Goal: Contribute content: Contribute content

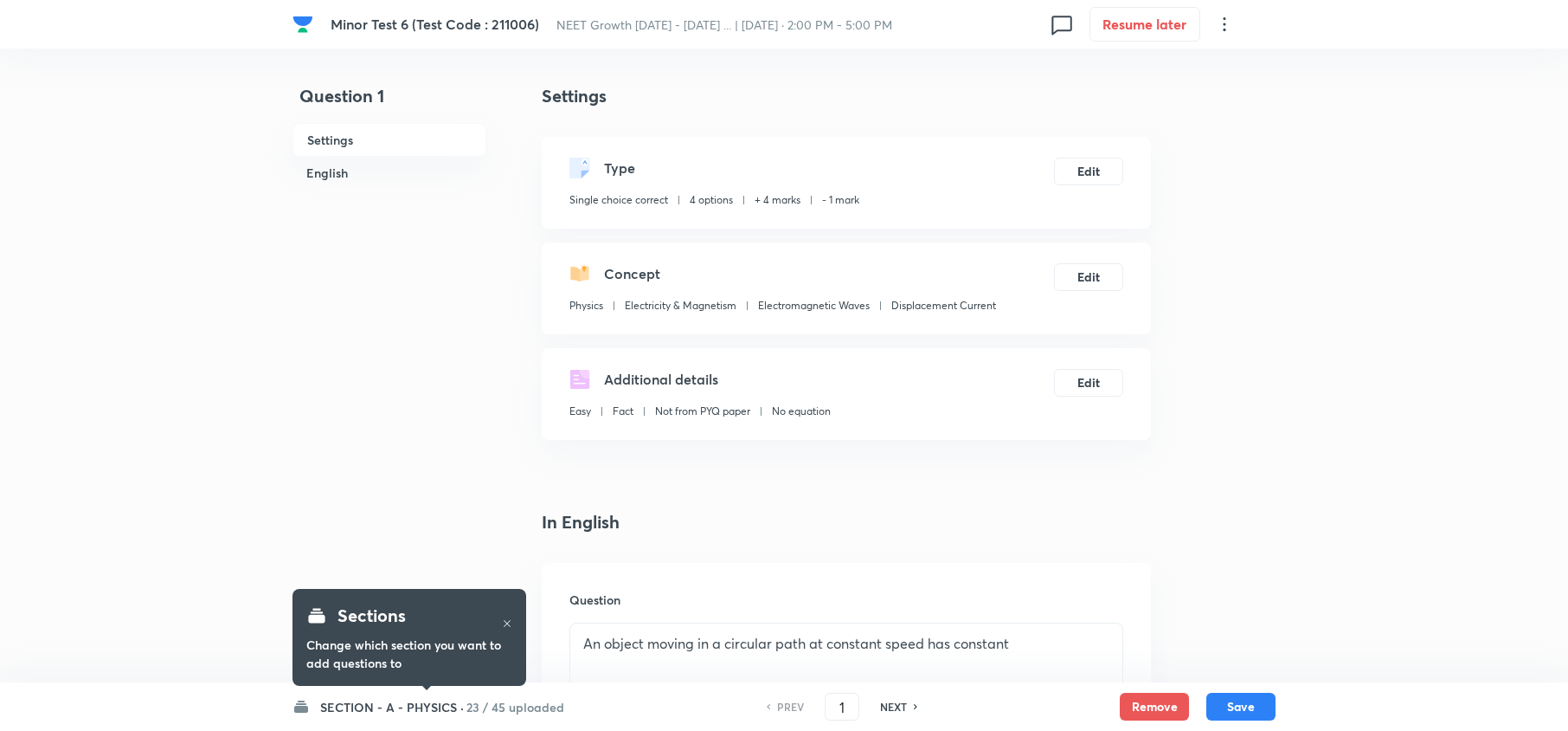
checkbox input "true"
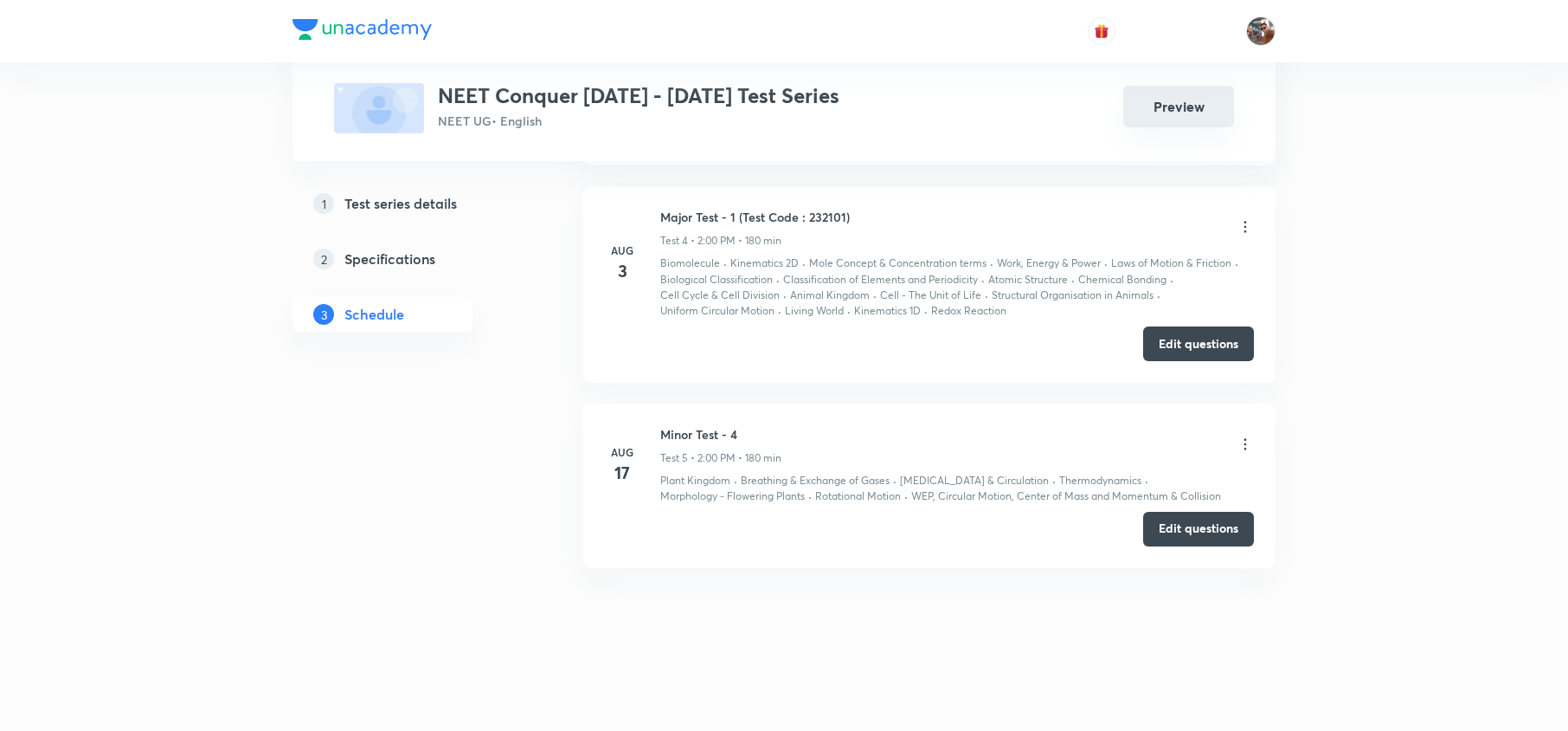
click at [1181, 119] on button "Preview" at bounding box center [1179, 106] width 111 height 41
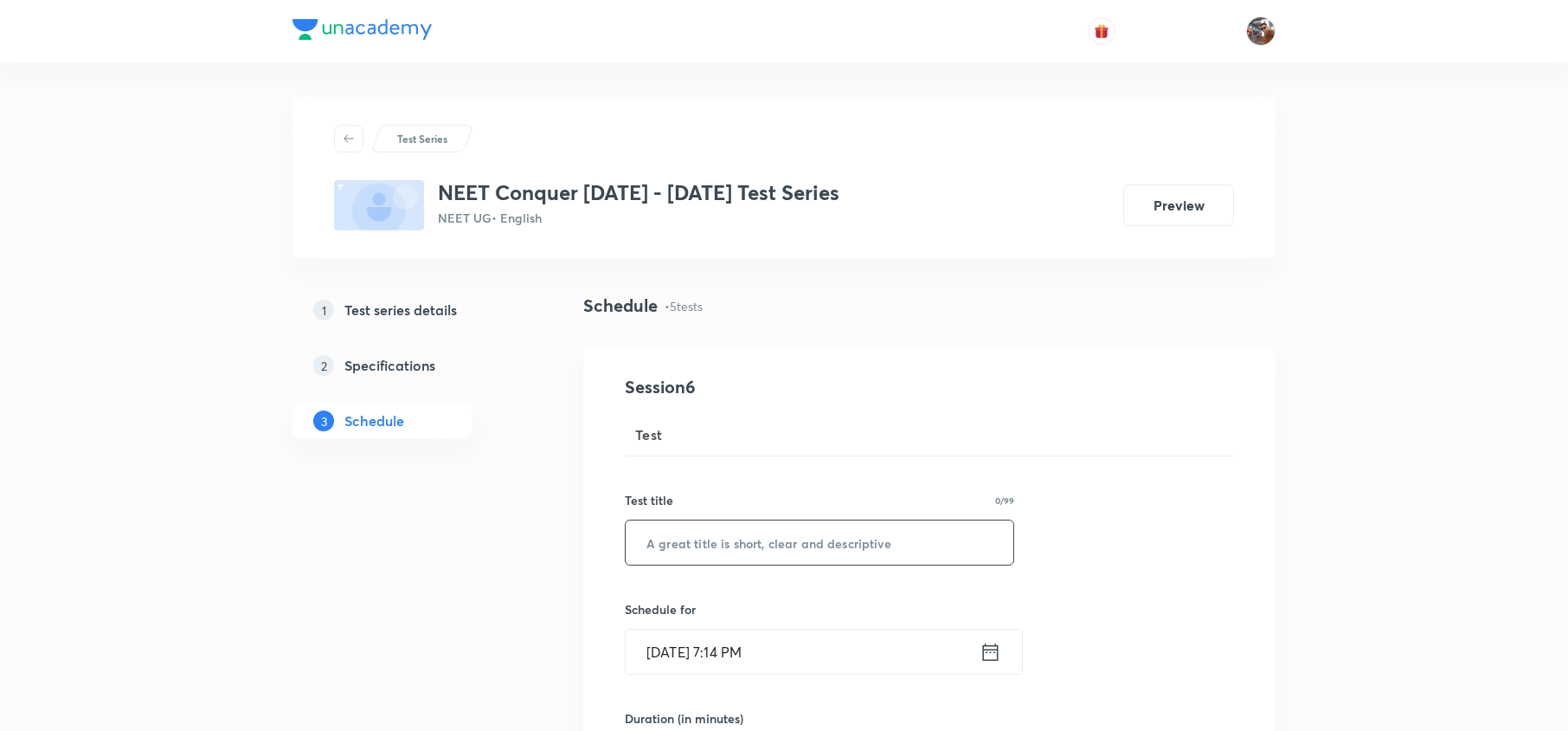
click at [774, 551] on input "text" at bounding box center [819, 543] width 387 height 44
click at [898, 547] on input "[MEDICAL_DATA] - 5 (Test Code : 232005" at bounding box center [819, 543] width 387 height 44
type input "[MEDICAL_DATA] - 5 (Test Code : 232005)"
click at [781, 648] on input "[DATE] 7:14 PM" at bounding box center [802, 652] width 354 height 44
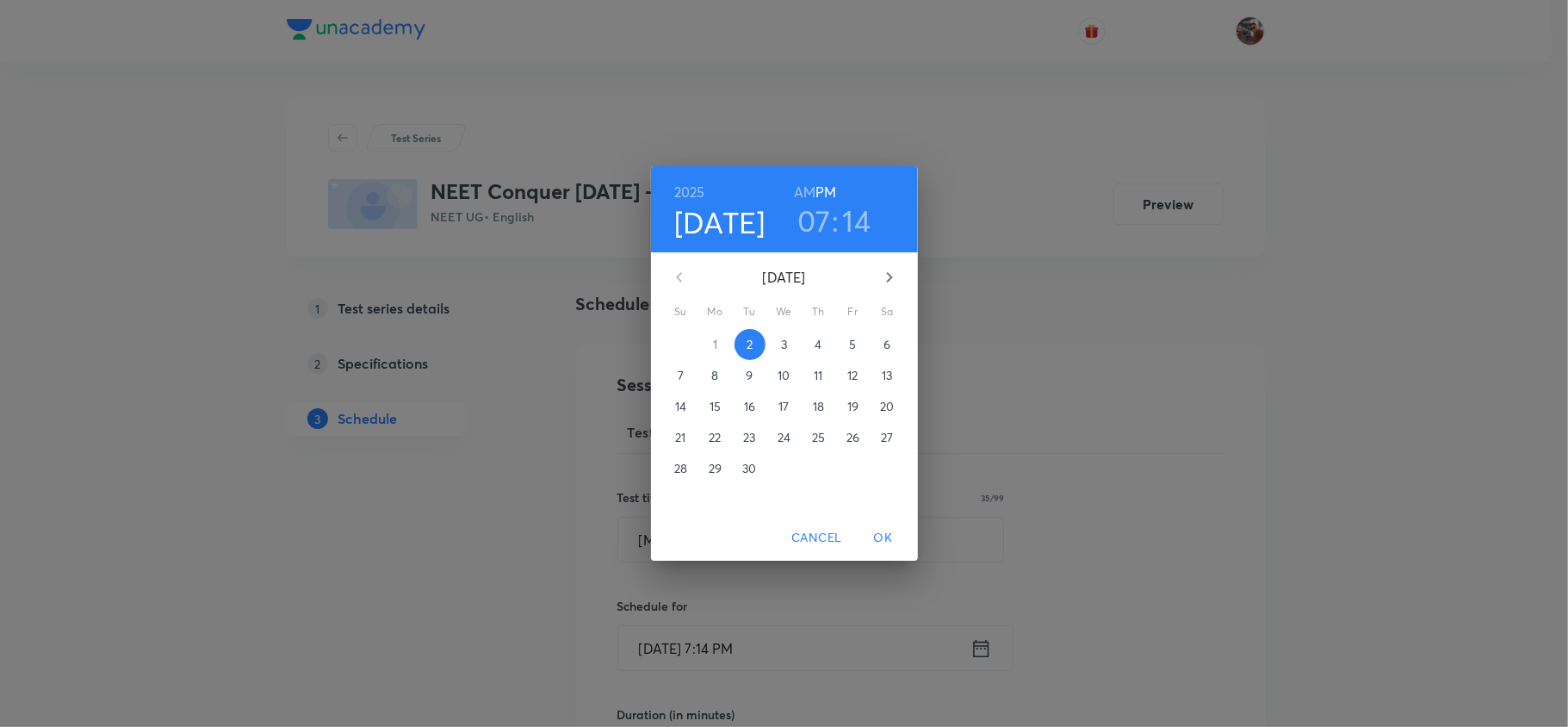
click at [668, 373] on span "7" at bounding box center [680, 376] width 31 height 18
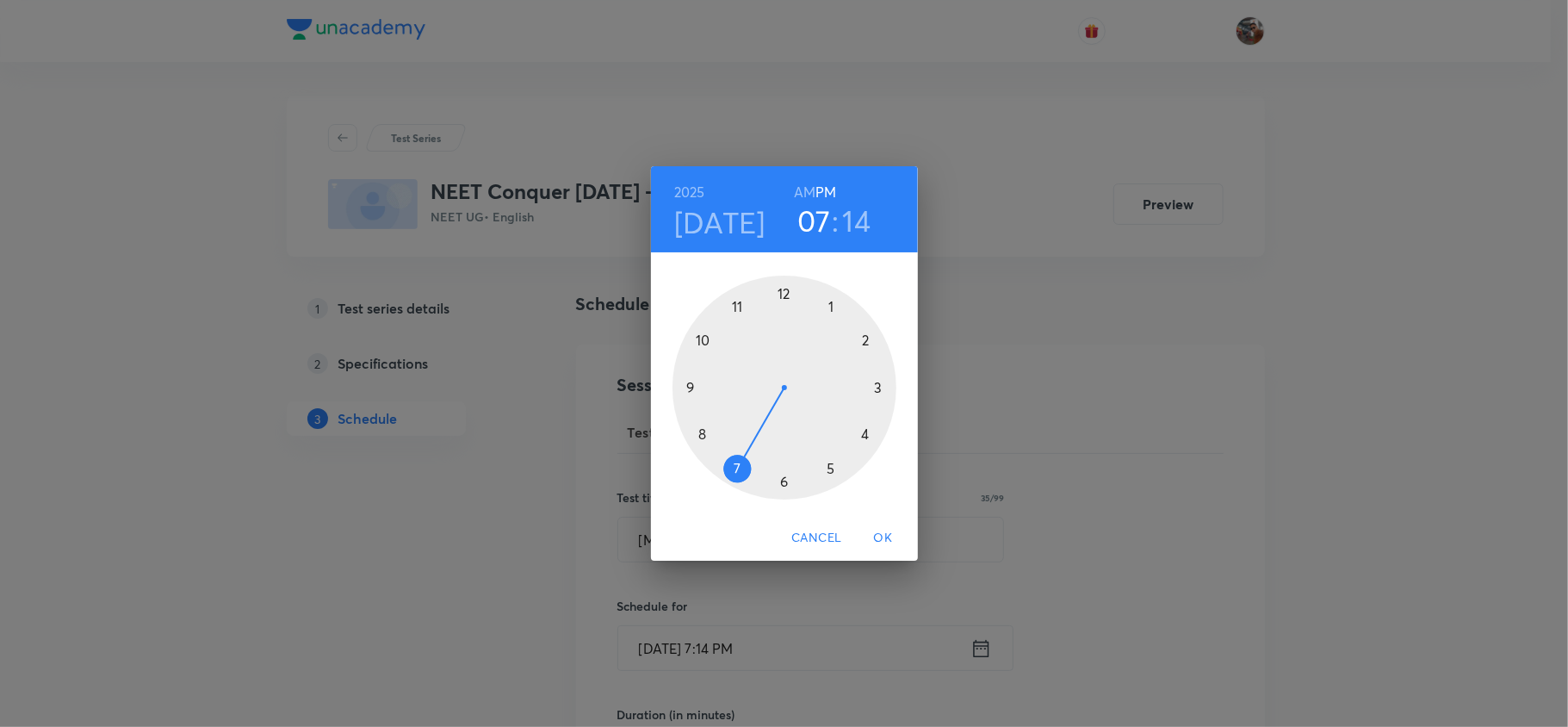
click at [866, 338] on div at bounding box center [784, 387] width 224 height 224
click at [780, 293] on div at bounding box center [784, 387] width 224 height 224
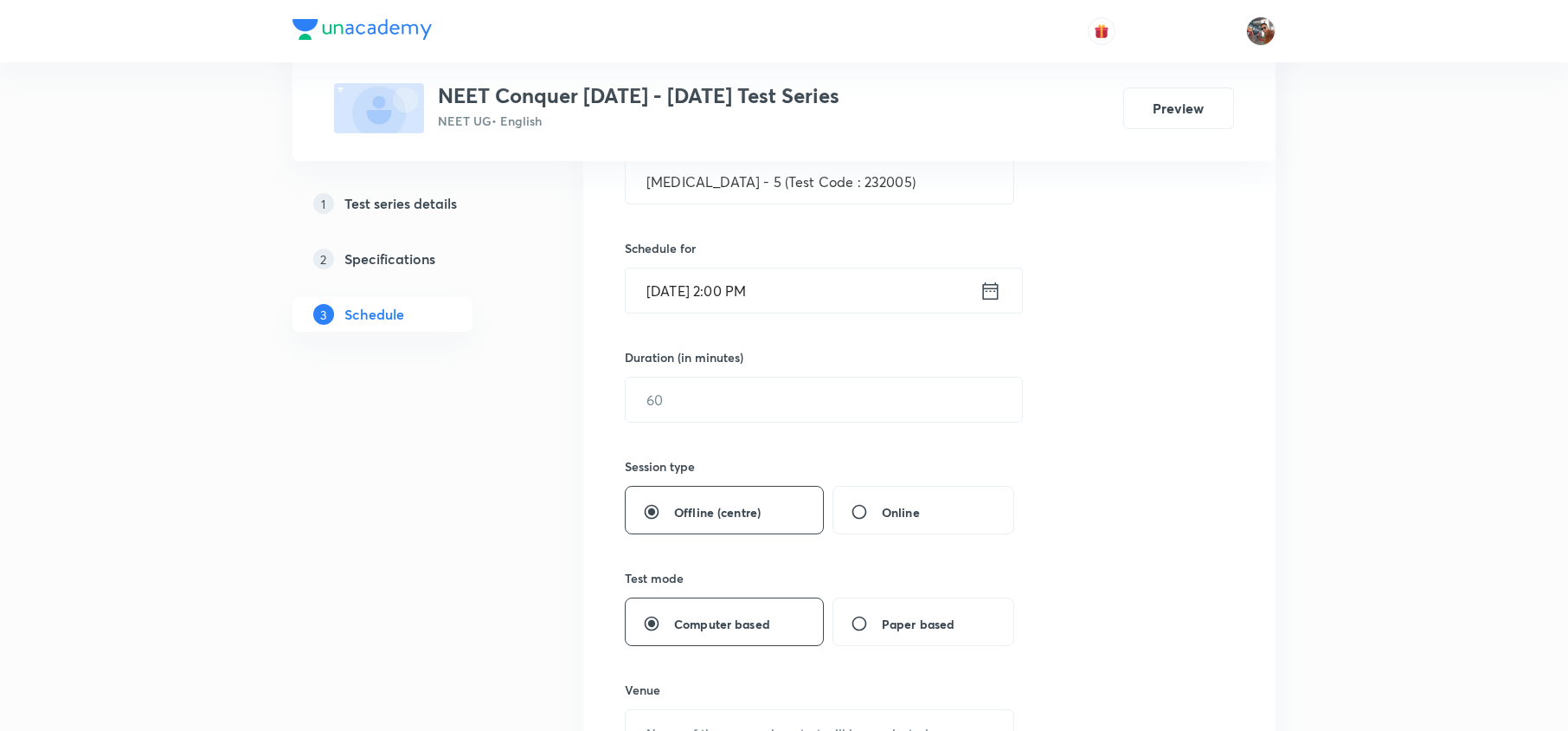
scroll to position [362, 0]
click at [722, 413] on input "text" at bounding box center [823, 399] width 396 height 44
type input "180"
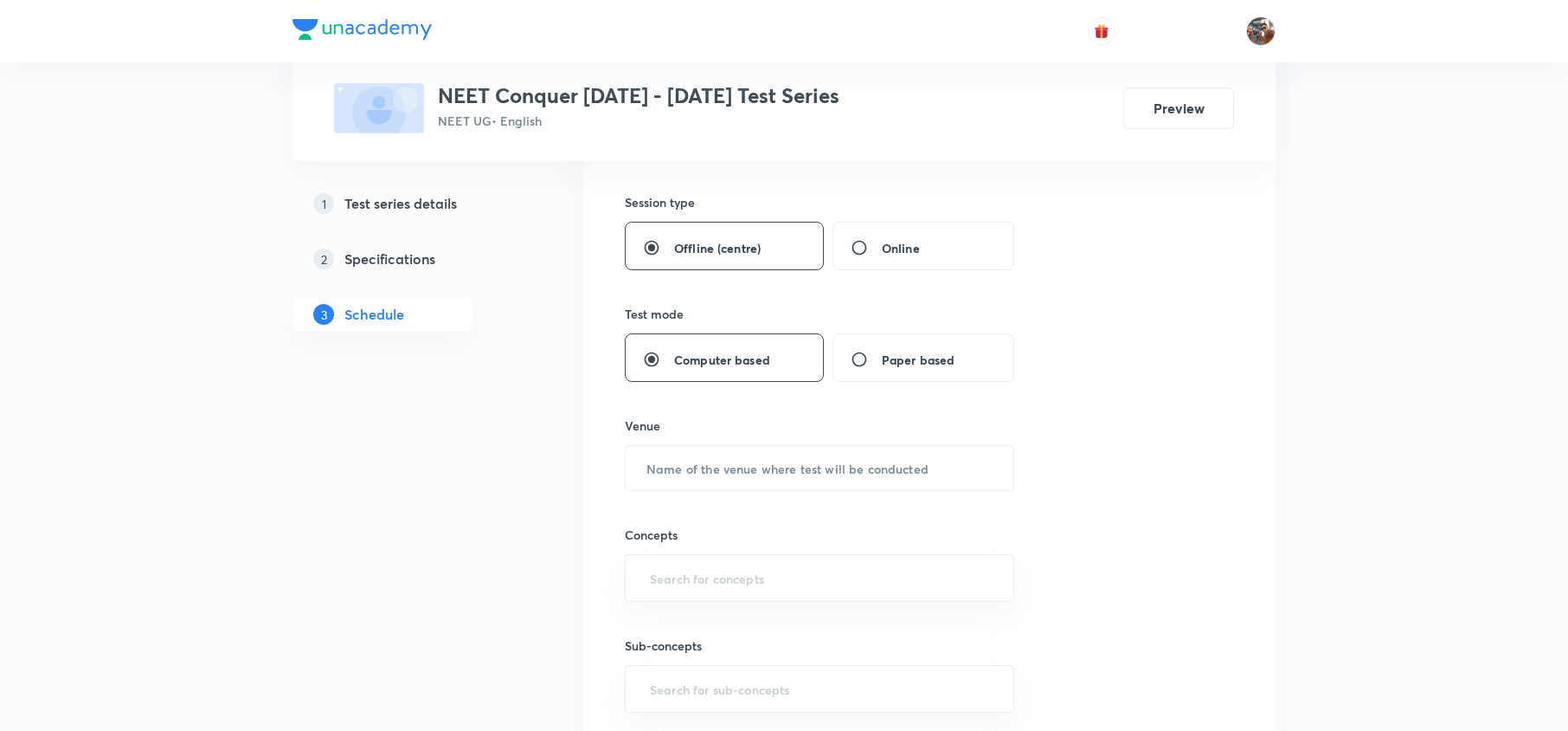
scroll to position [630, 0]
click at [745, 485] on input "text" at bounding box center [819, 463] width 387 height 44
type input "UN Centre"
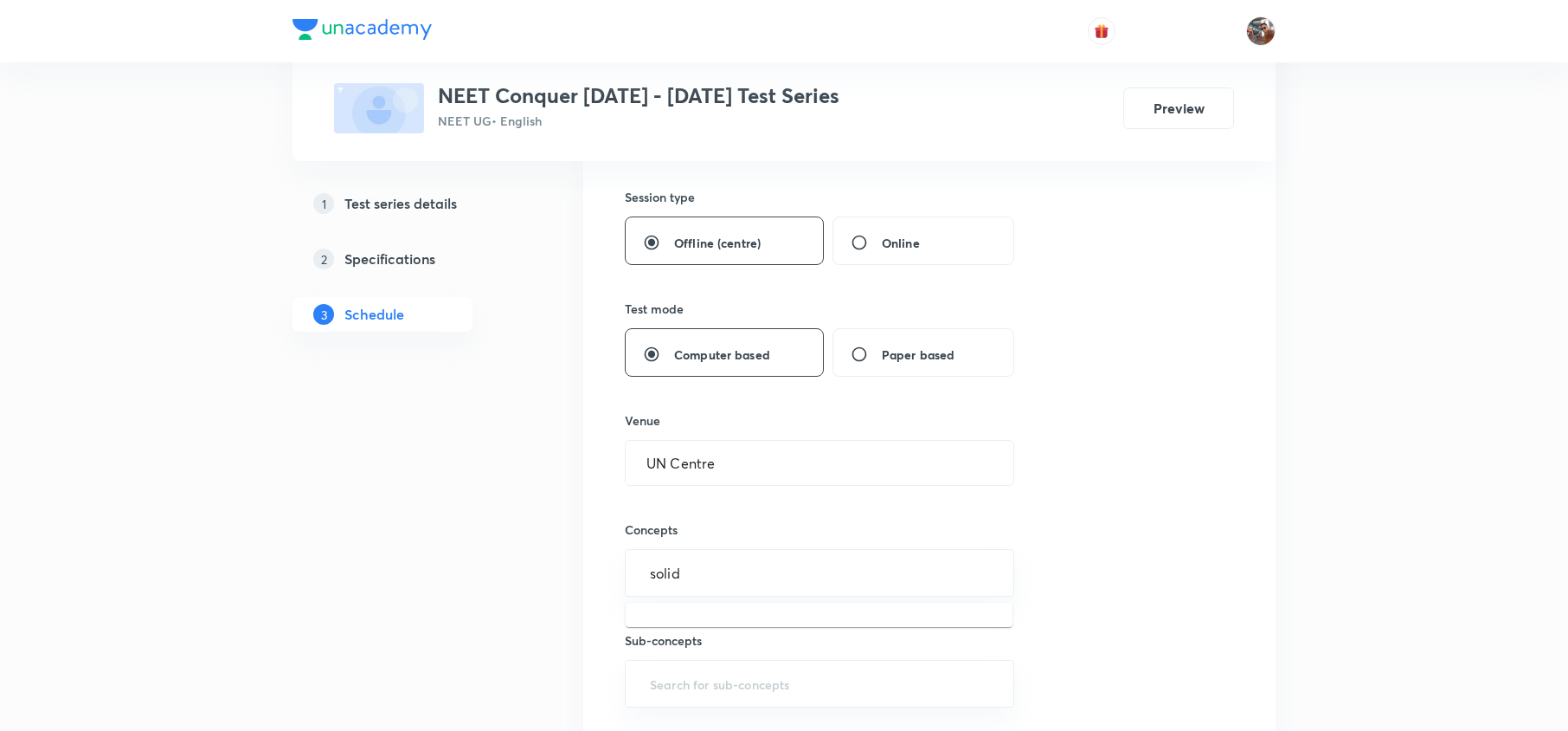
type input "solids"
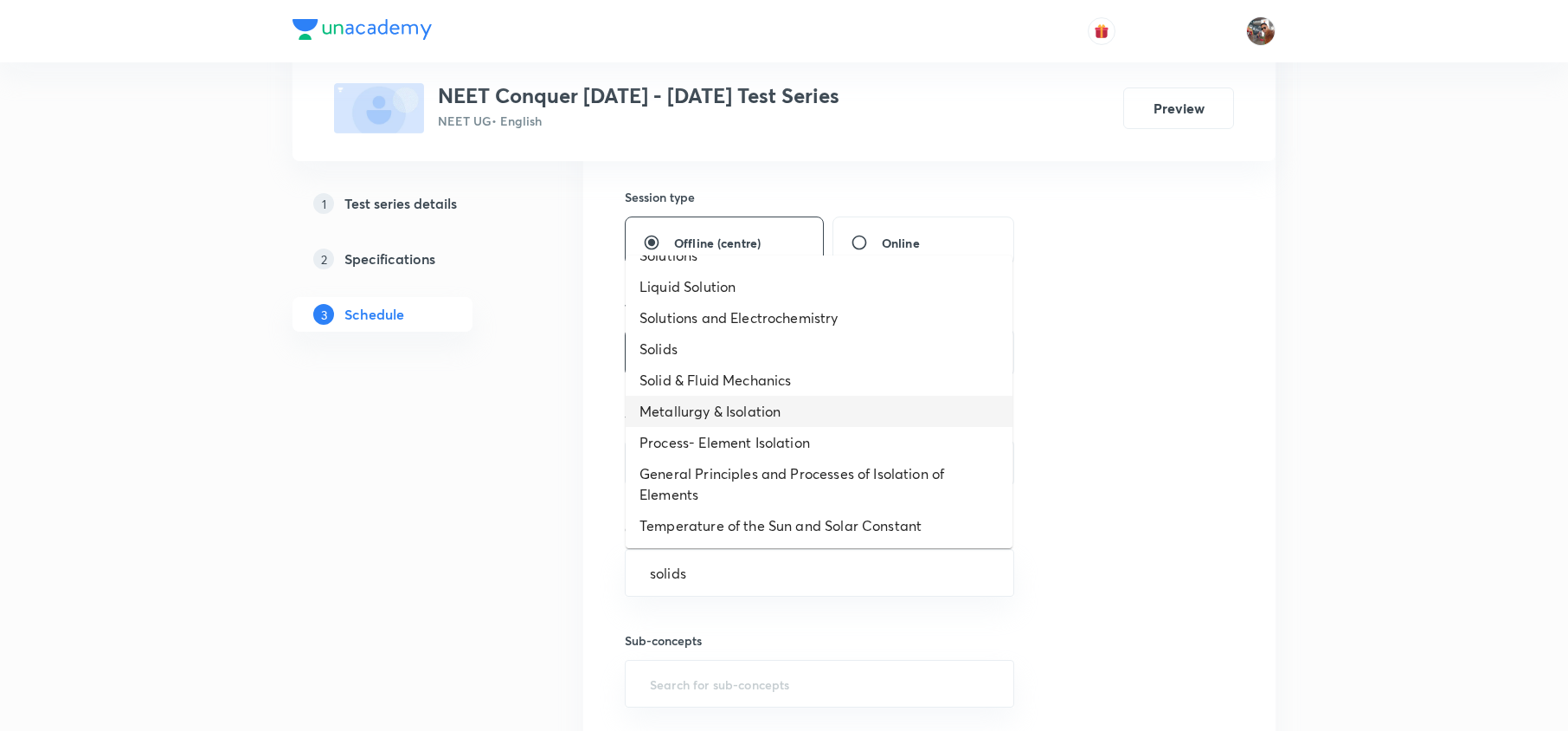
scroll to position [0, 0]
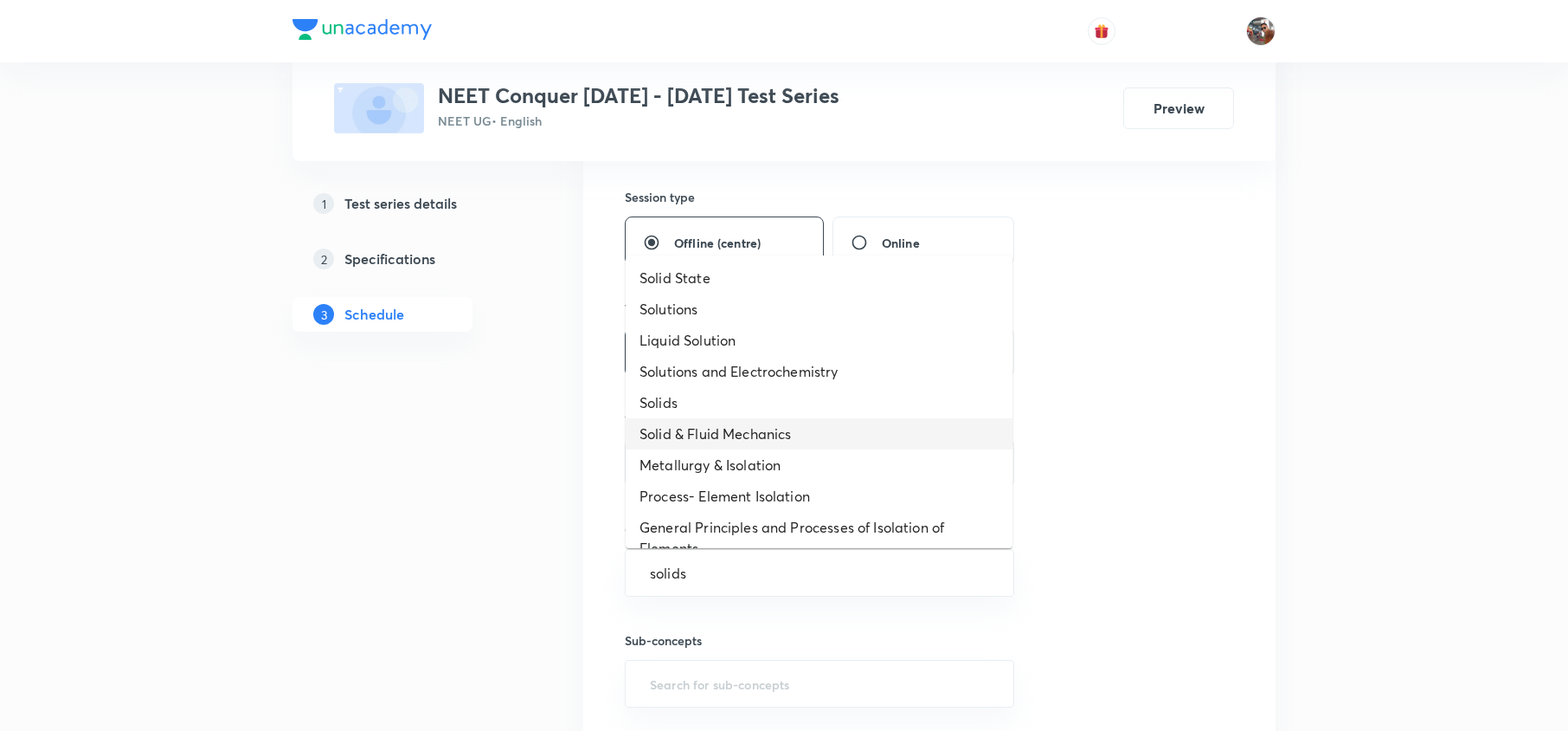
click at [796, 423] on li "Solid & Fluid Mechanics" at bounding box center [819, 433] width 386 height 31
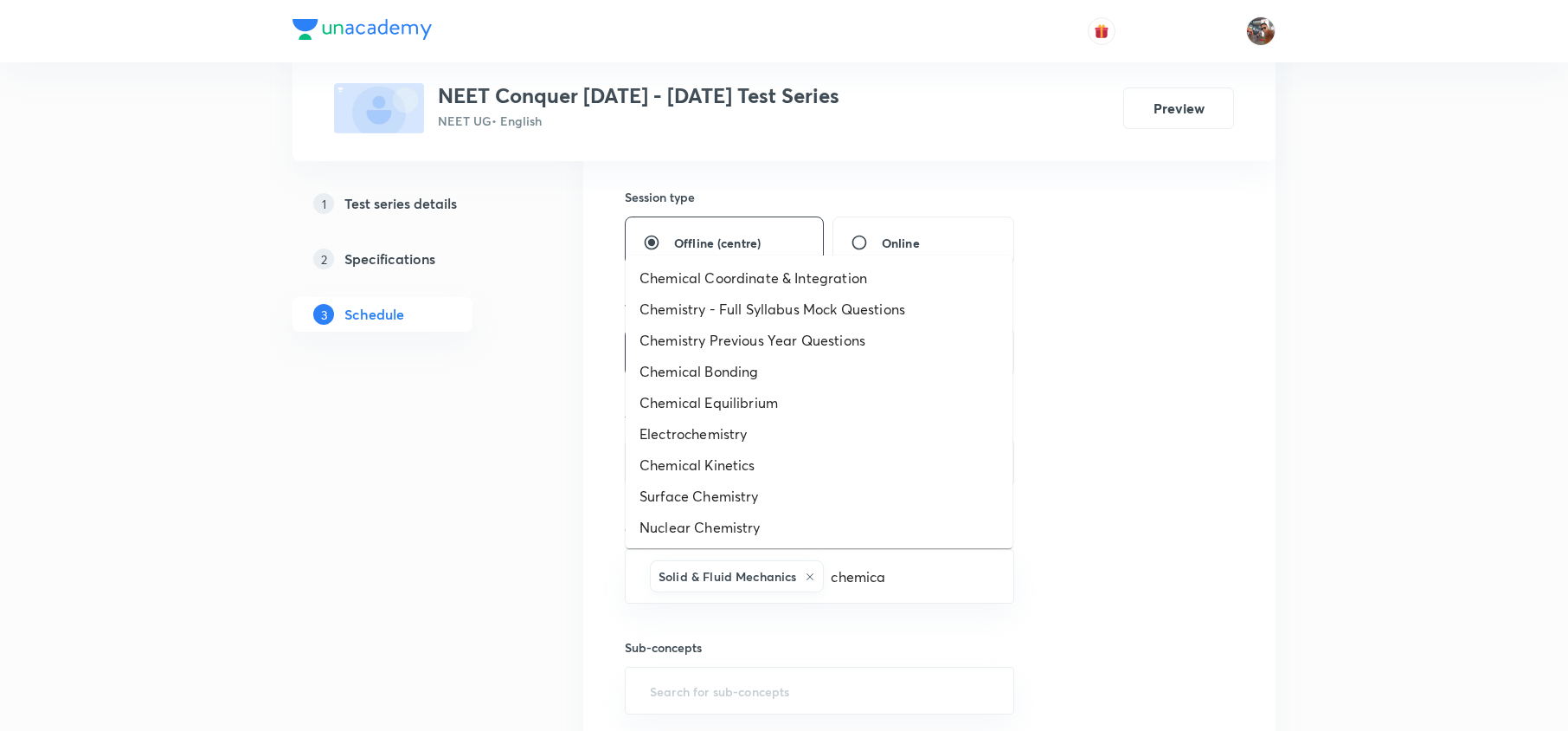
type input "chemical"
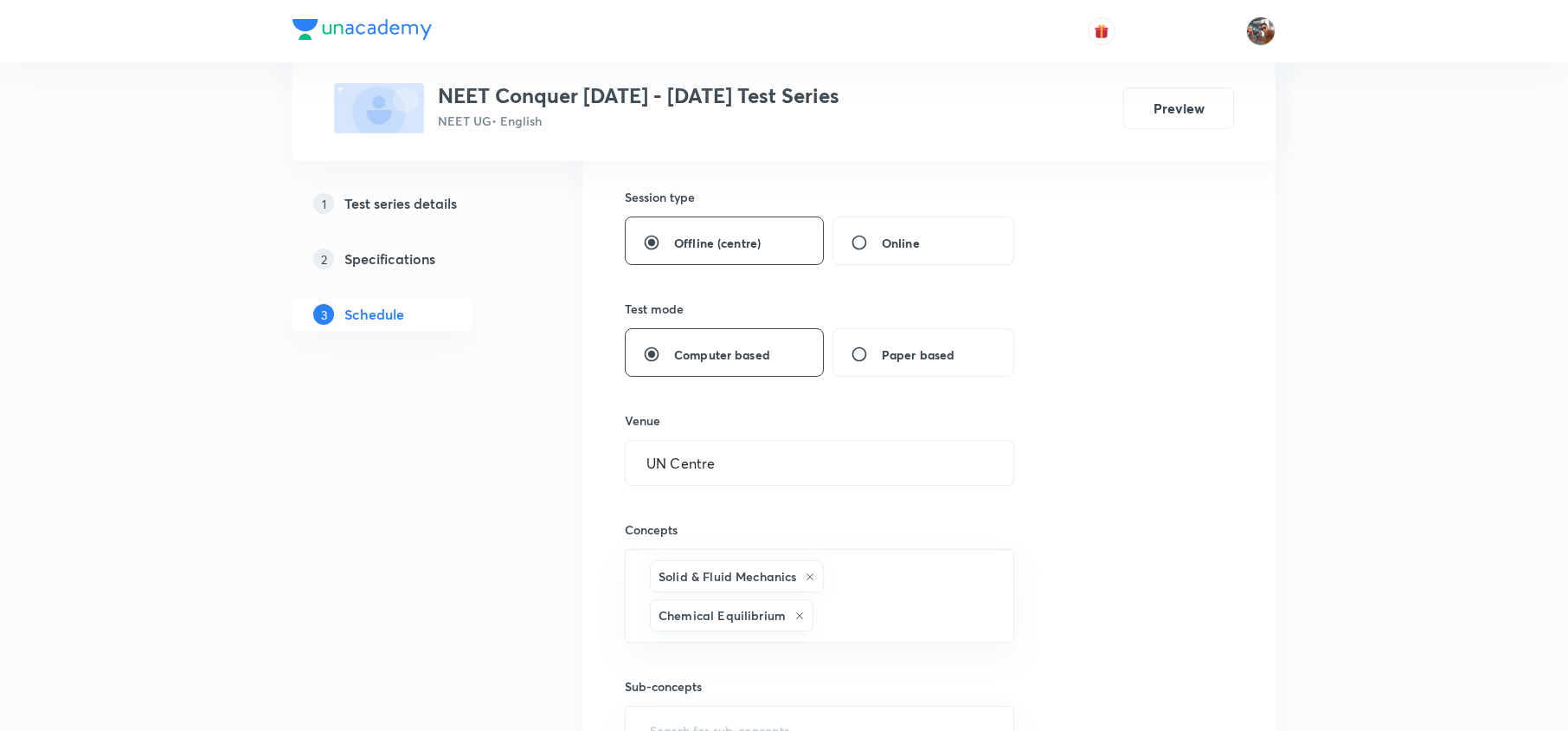
type input "u"
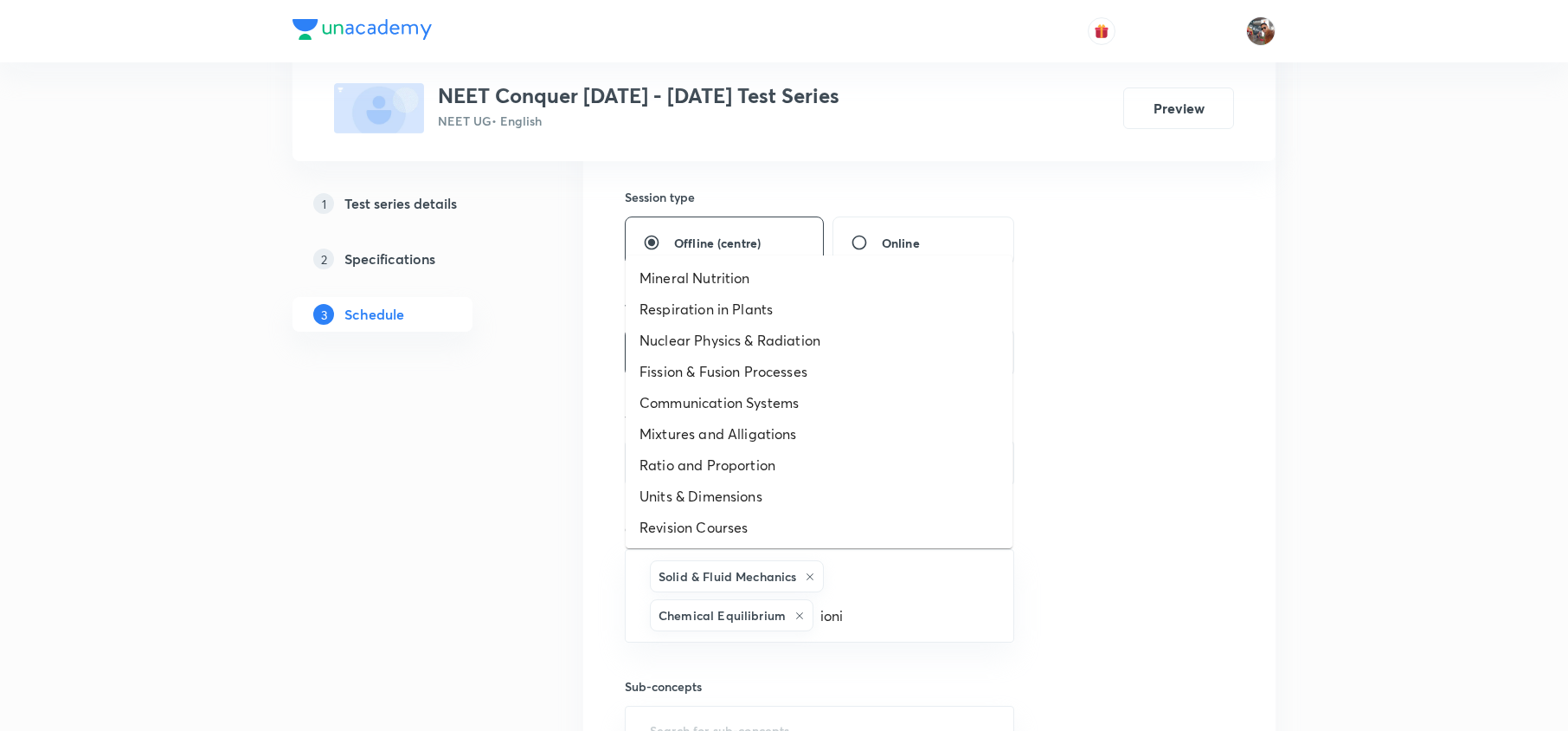
type input "ionic"
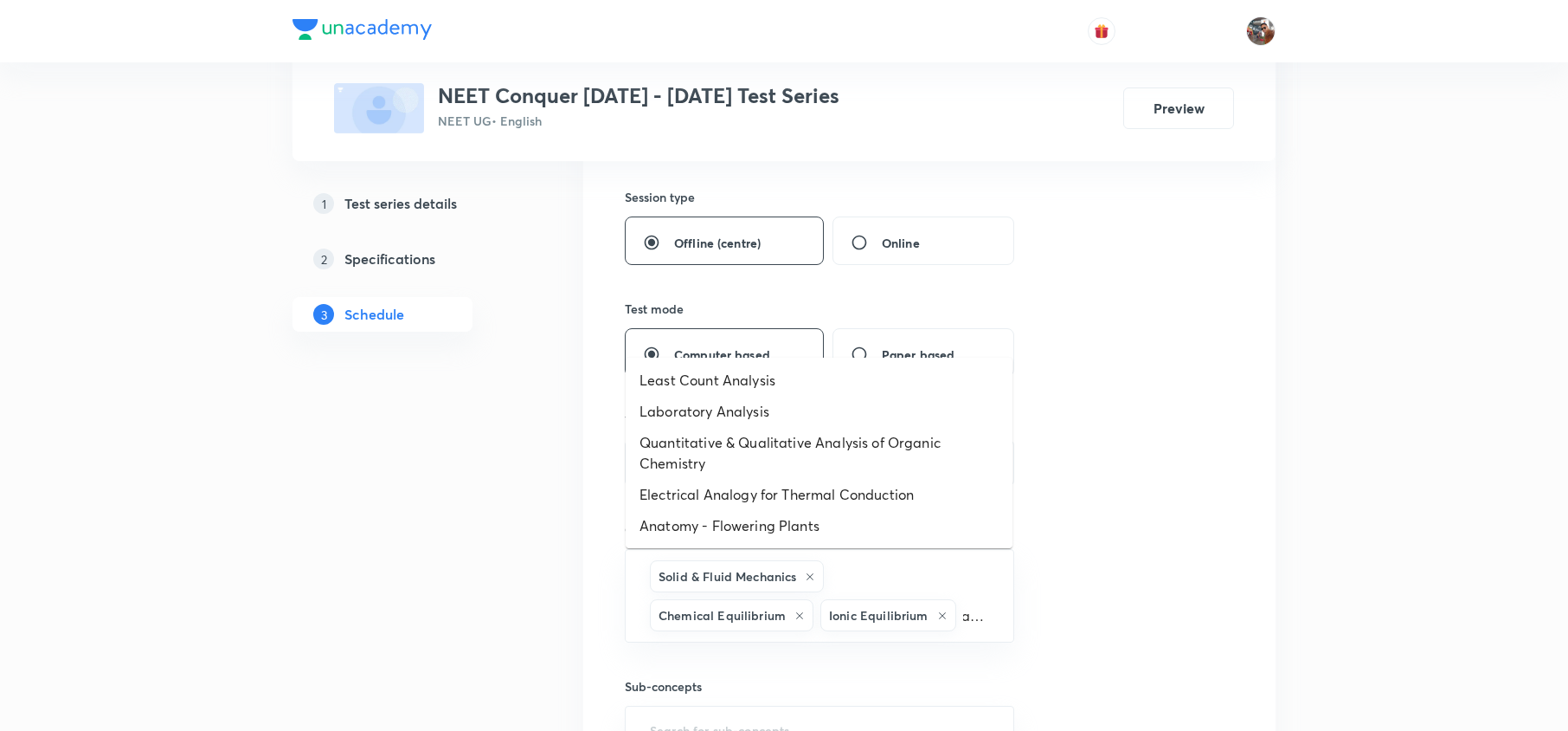
type input "anato"
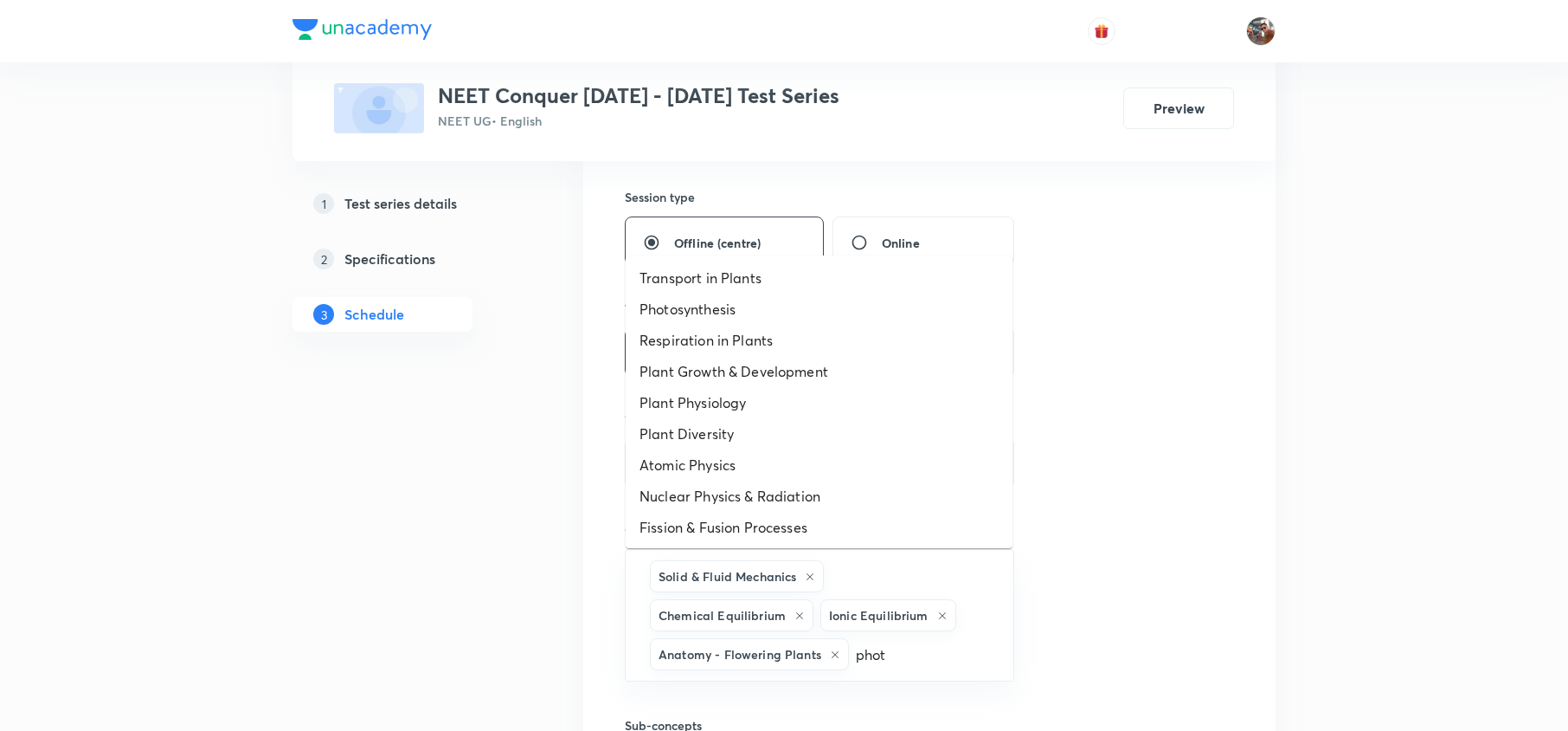
type input "photo"
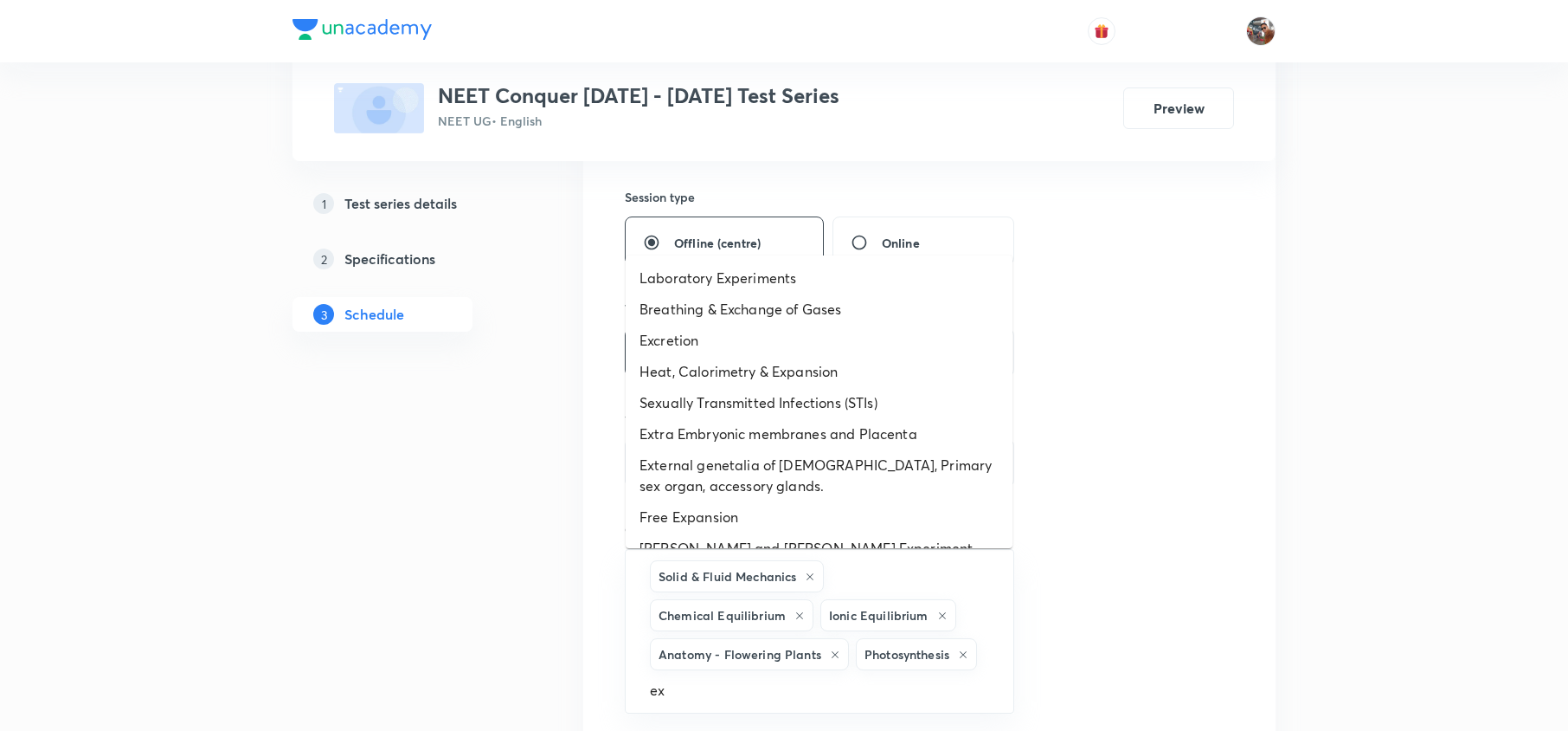
type input "exc"
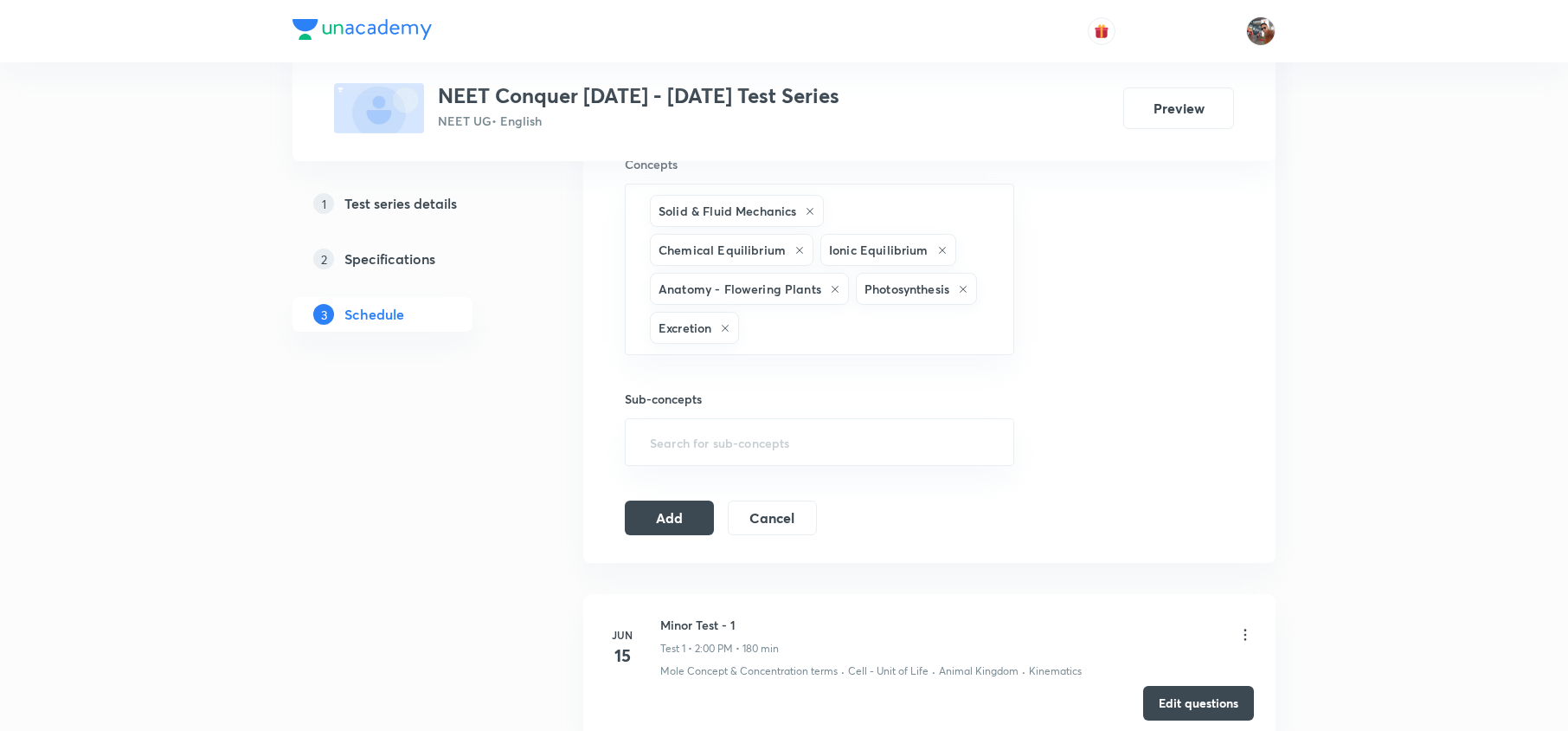
scroll to position [1006, 0]
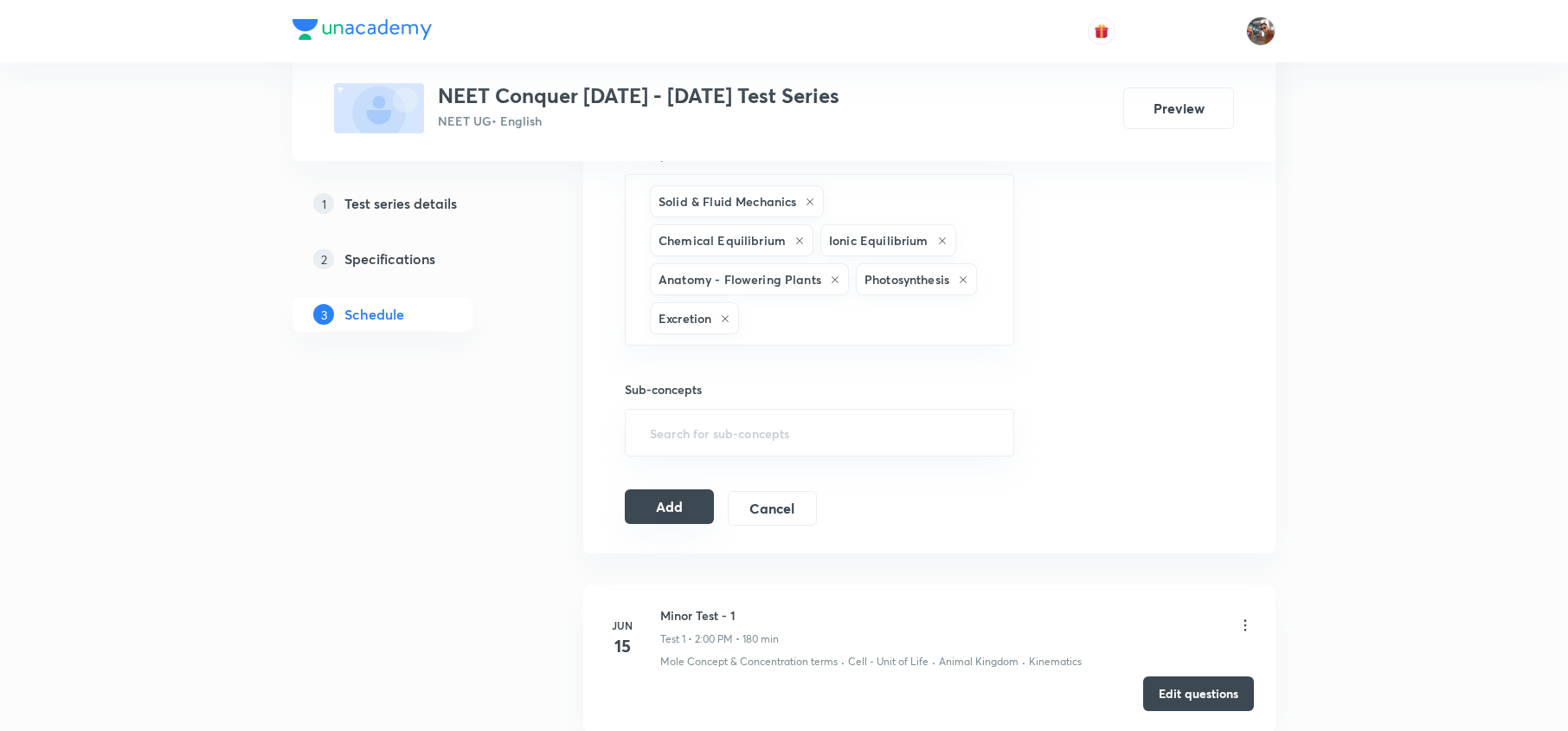
click at [668, 524] on button "Add" at bounding box center [669, 506] width 89 height 34
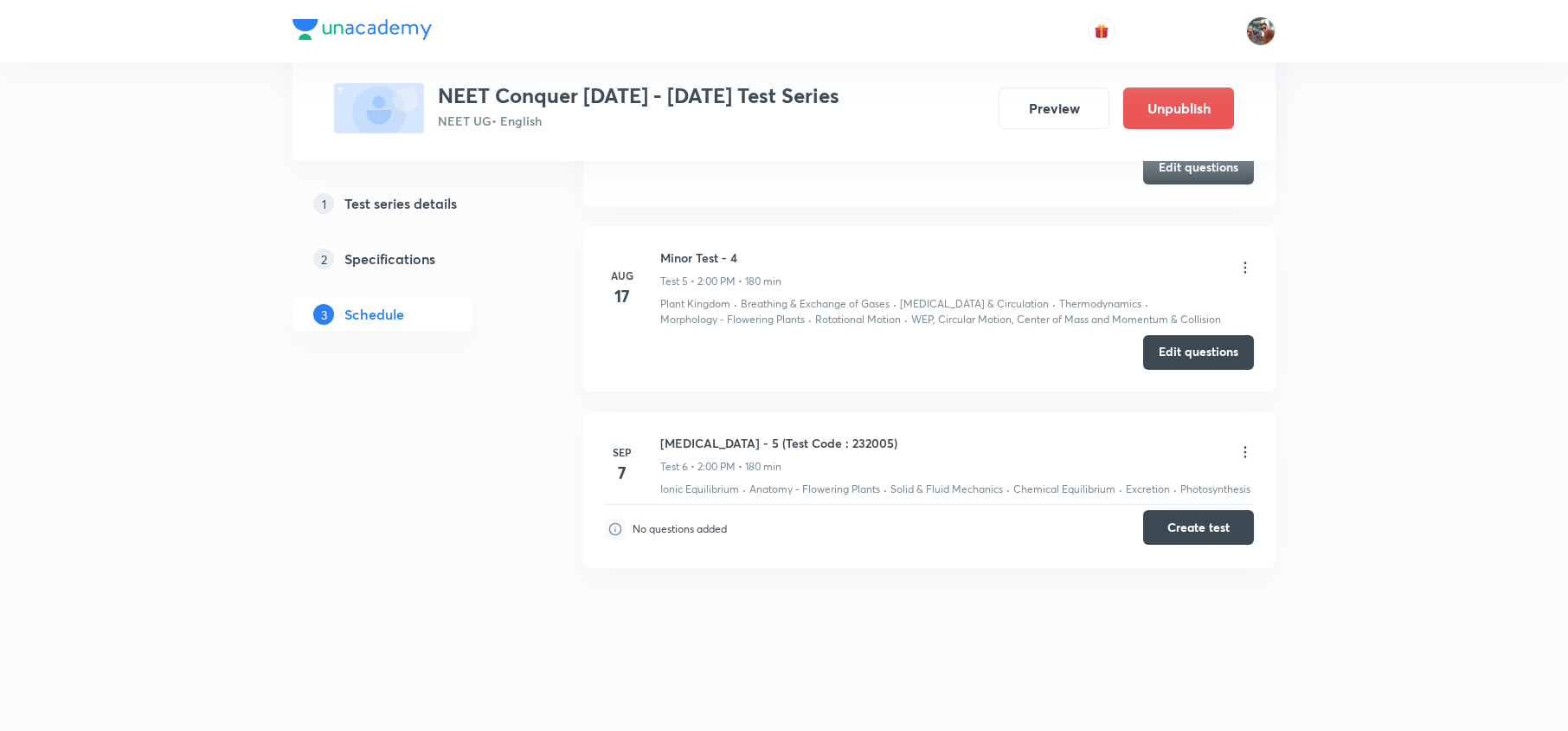
click at [1195, 516] on button "Create test" at bounding box center [1199, 527] width 111 height 34
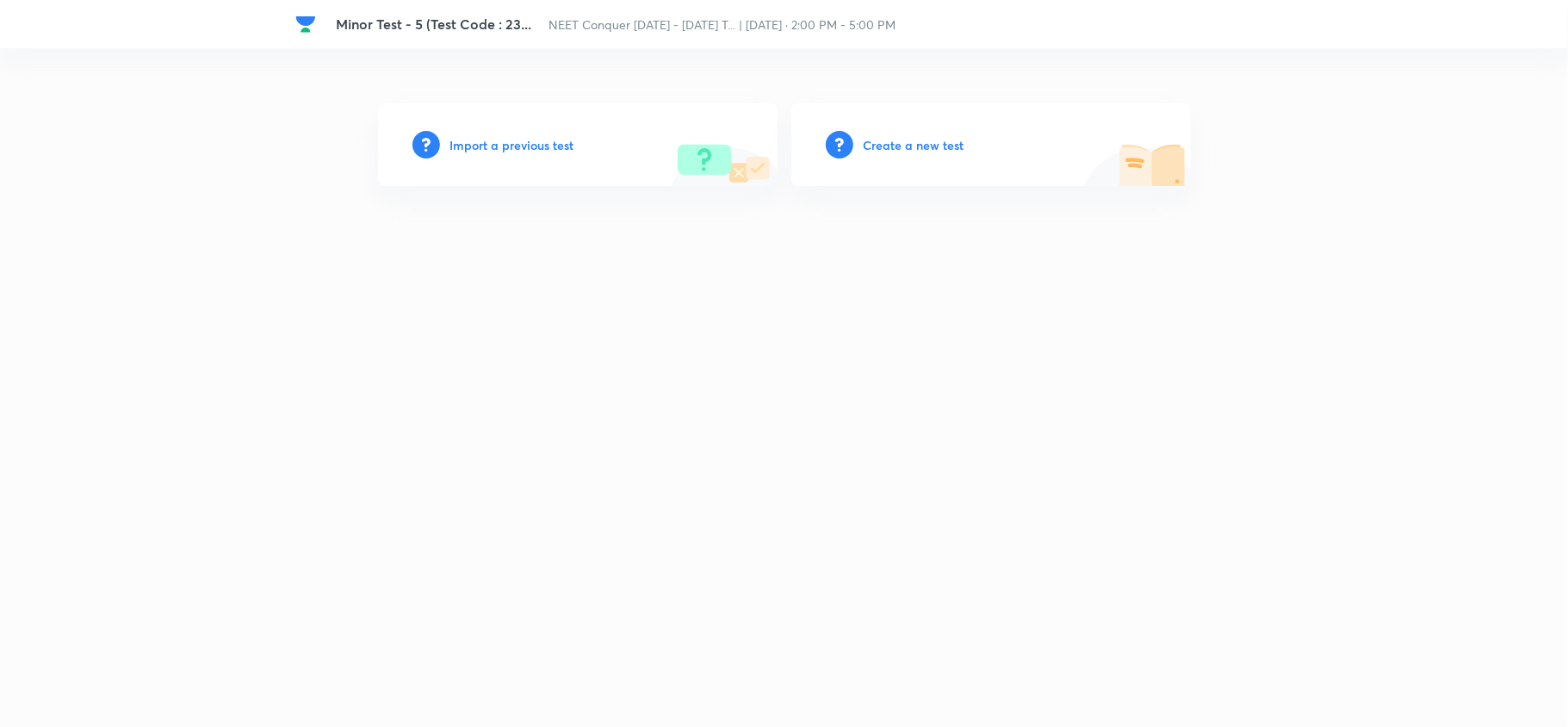
click at [903, 147] on h6 "Create a new test" at bounding box center [914, 145] width 101 height 18
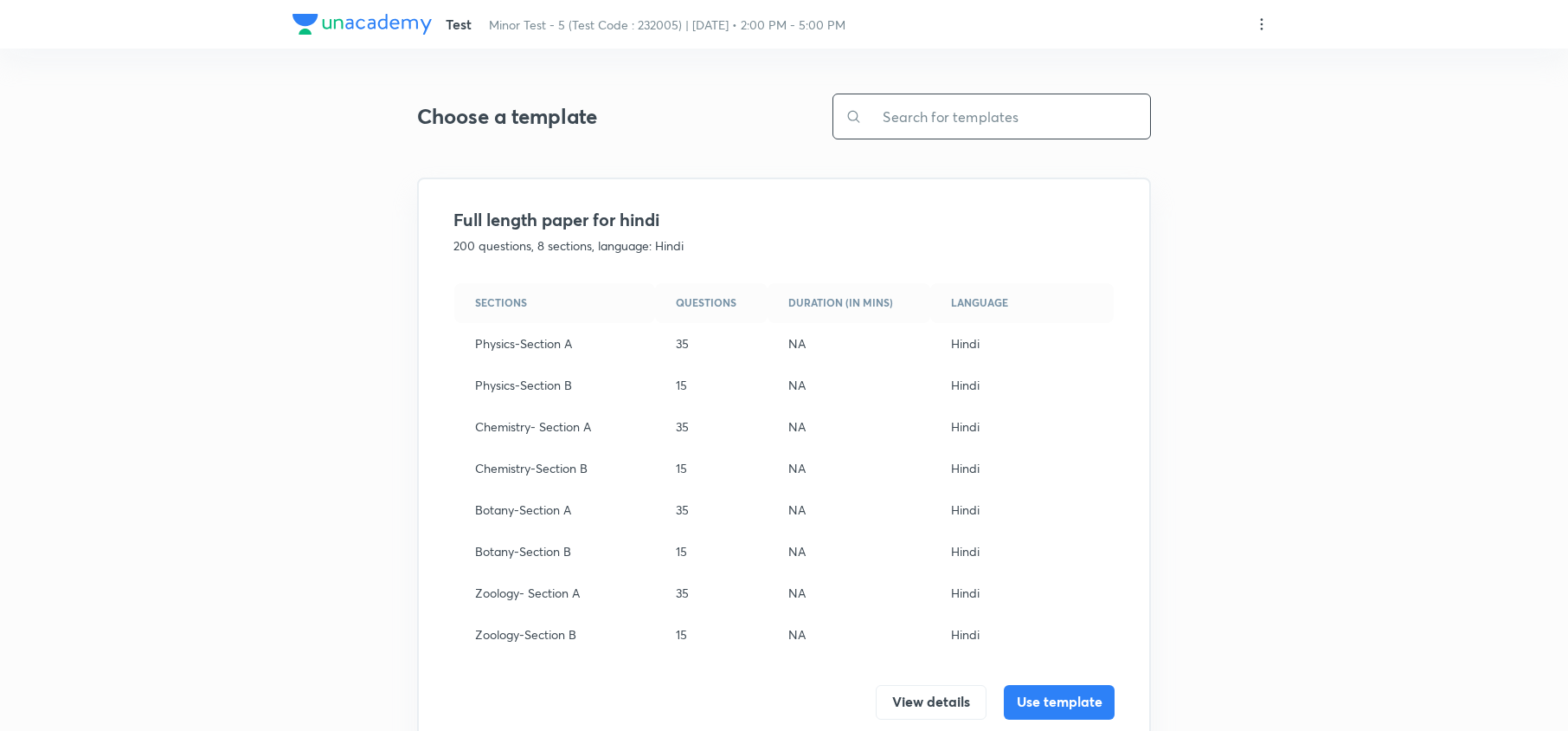
click at [1020, 130] on input "text" at bounding box center [1006, 117] width 289 height 44
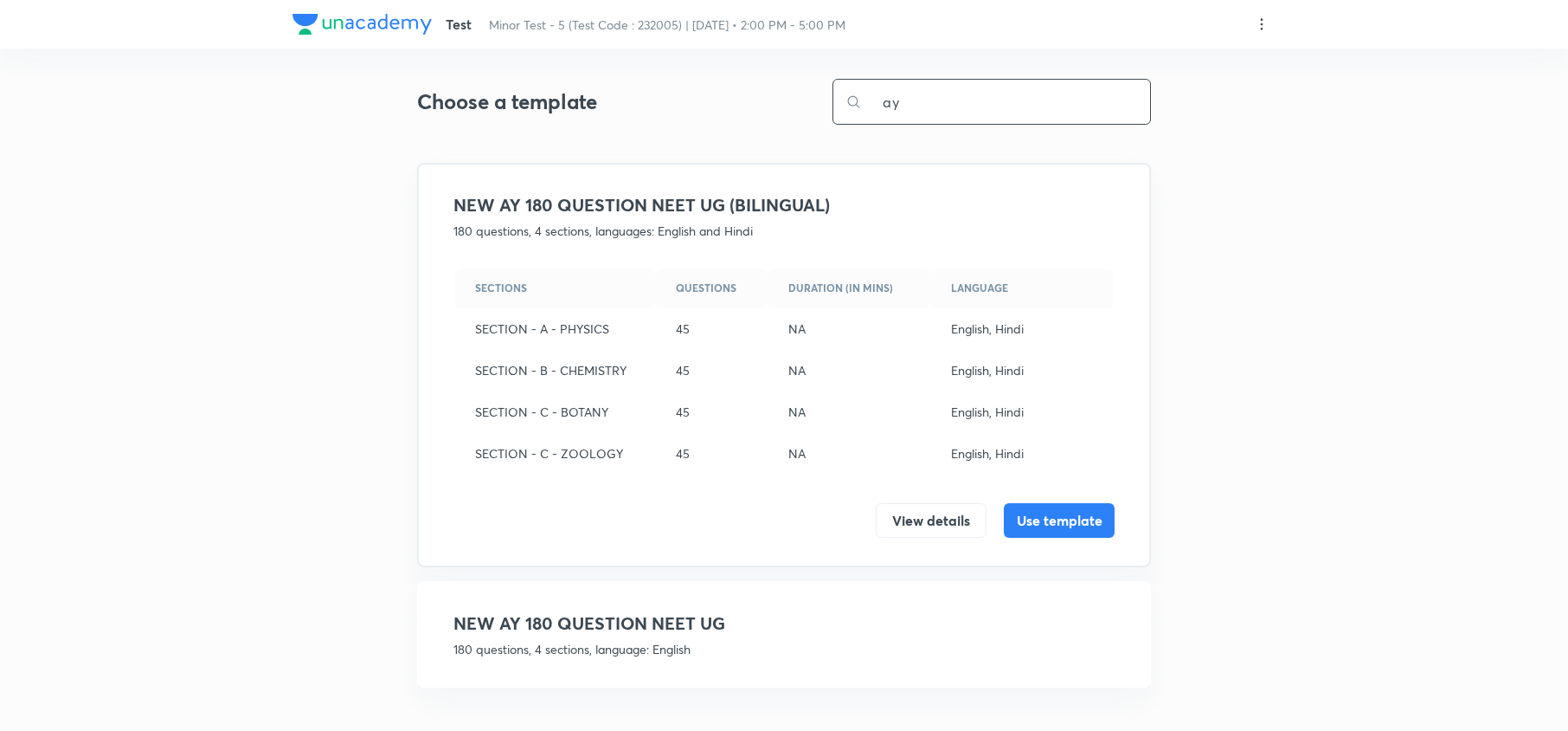
type input "ay"
click at [694, 614] on h4 "NEW AY 180 QUESTION NEET UG" at bounding box center [784, 623] width 661 height 26
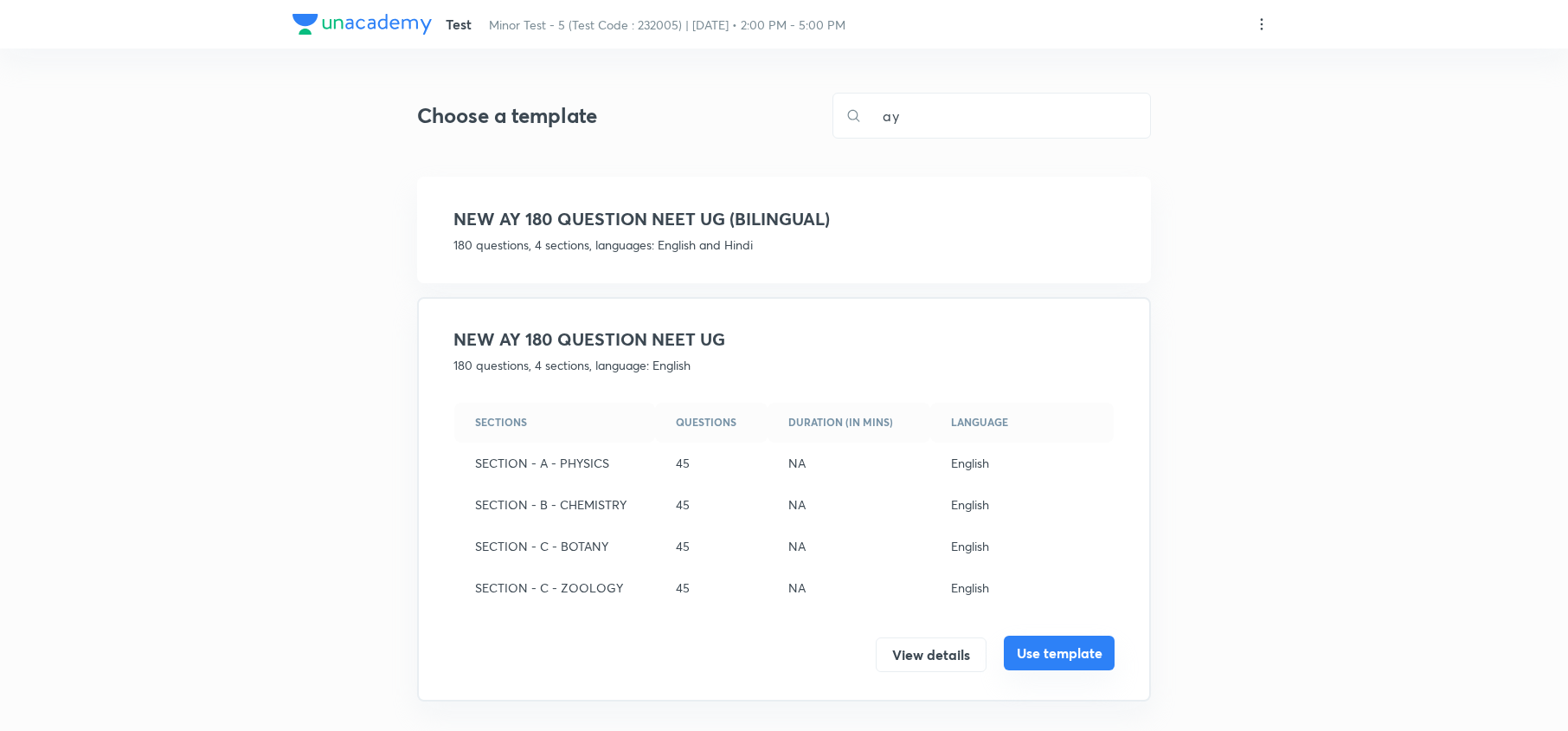
click at [1046, 659] on button "Use template" at bounding box center [1060, 652] width 111 height 34
